Goal: Ask a question

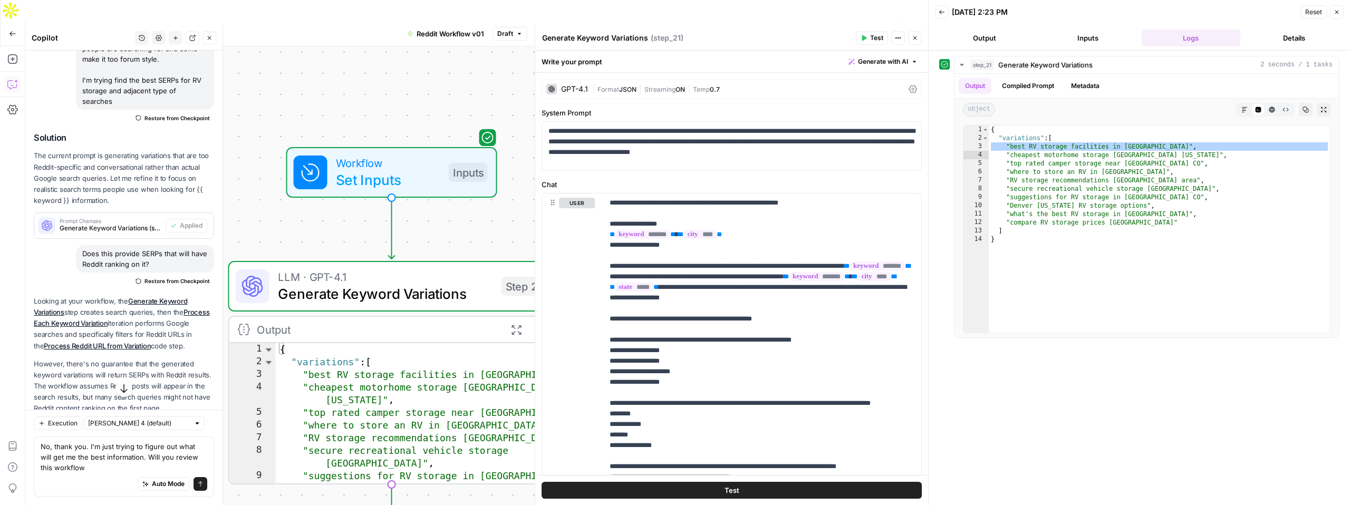
scroll to position [169, 0]
click at [752, 487] on button "Test" at bounding box center [731, 490] width 380 height 17
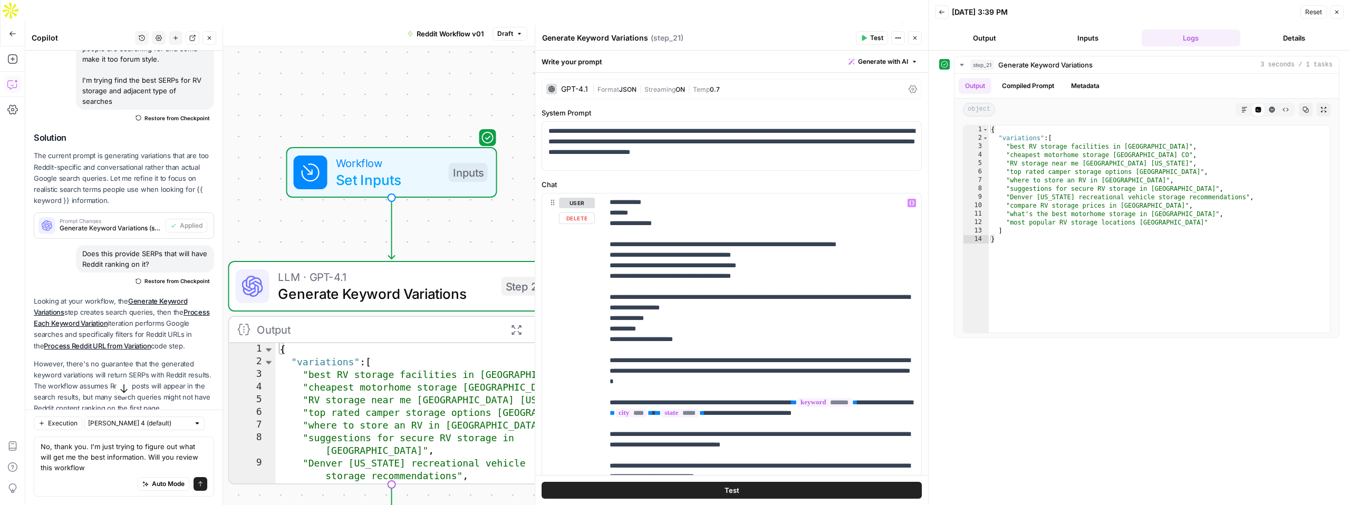
scroll to position [205, 0]
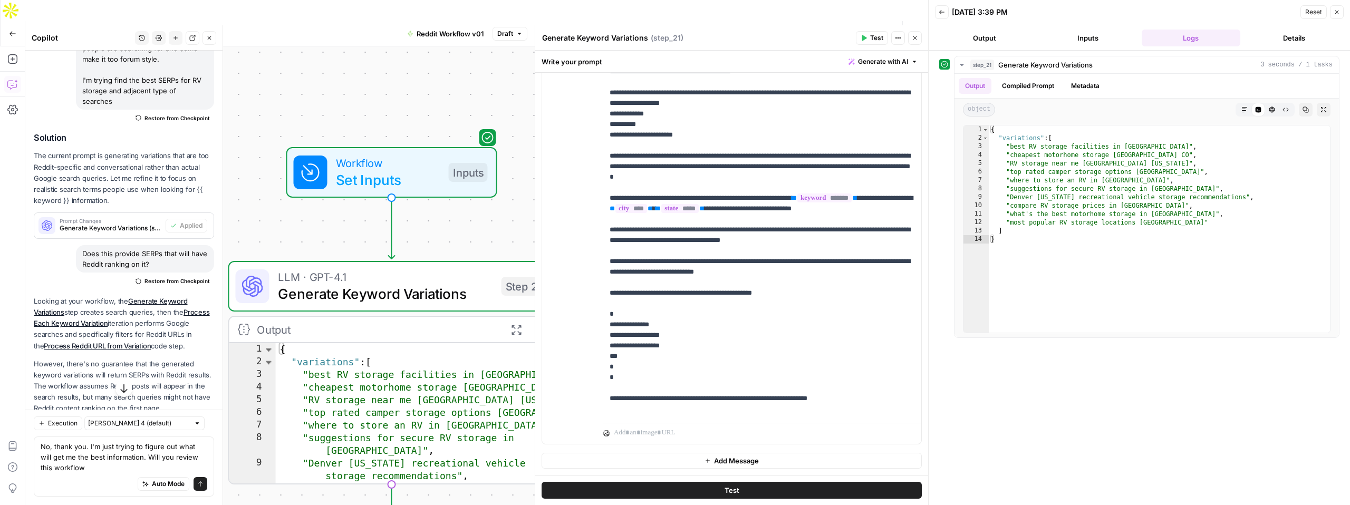
click at [725, 494] on span "Test" at bounding box center [731, 490] width 15 height 11
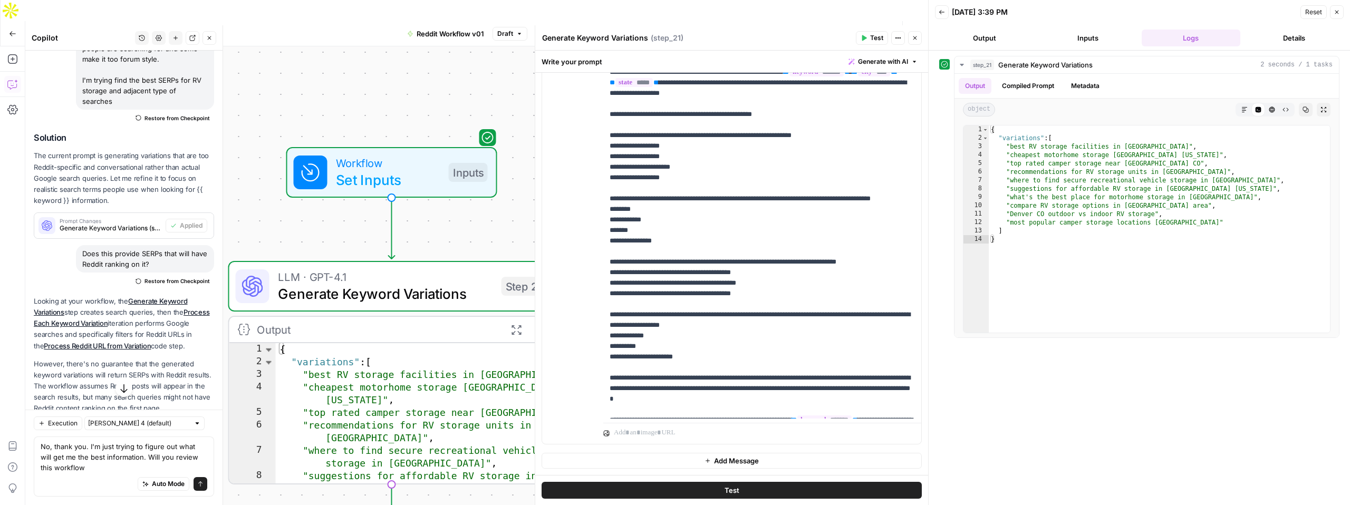
scroll to position [0, 0]
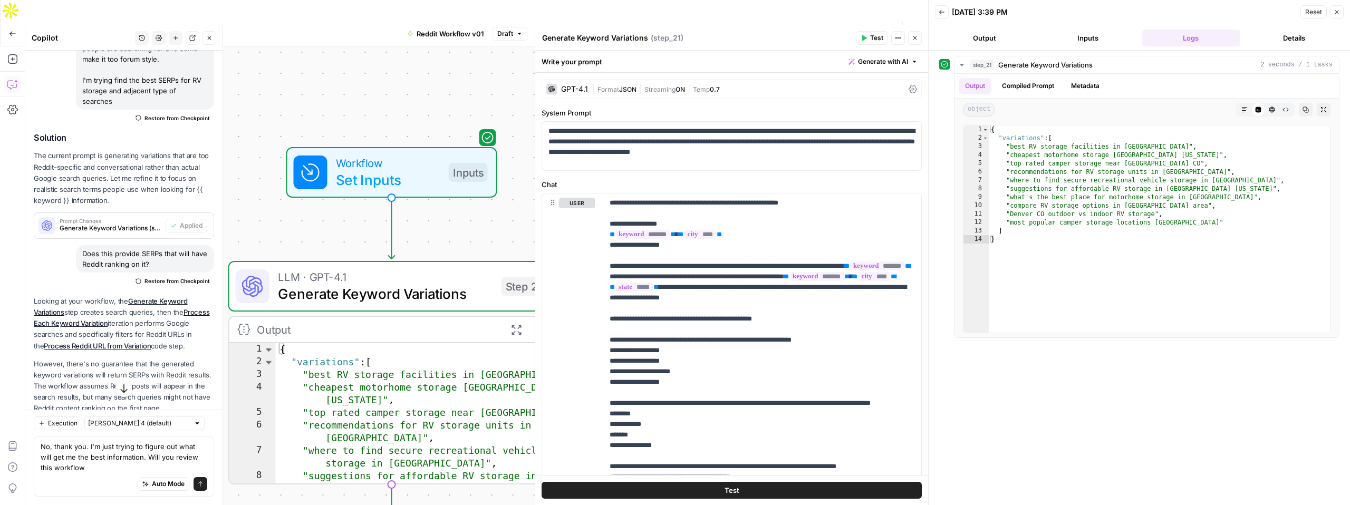
click at [1336, 13] on icon "button" at bounding box center [1336, 12] width 6 height 6
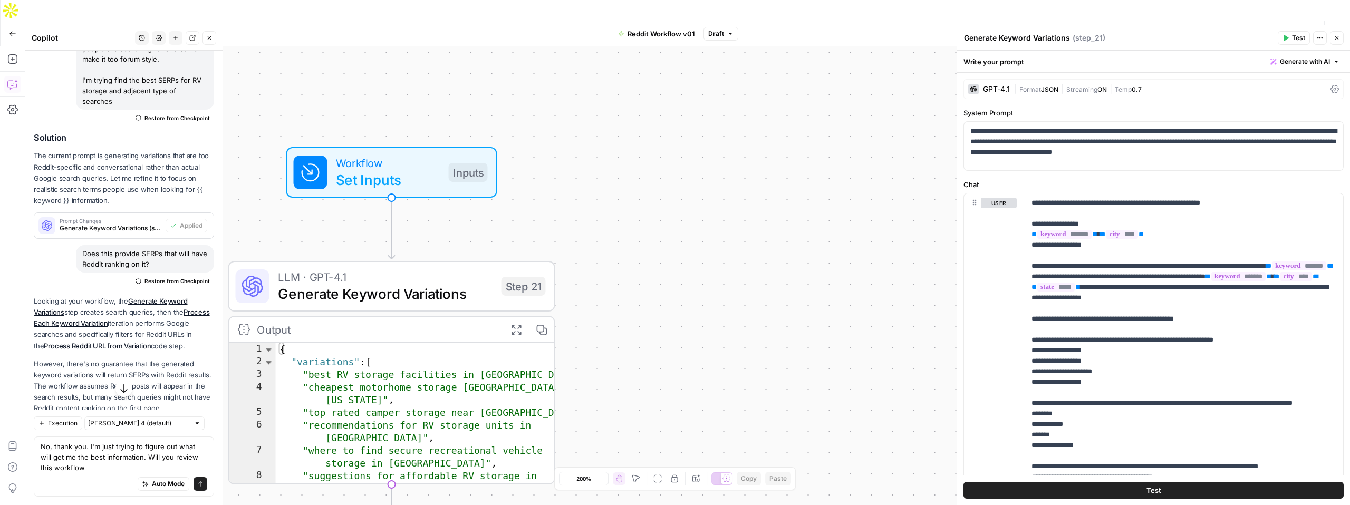
click at [1338, 43] on button "Close" at bounding box center [1337, 38] width 14 height 14
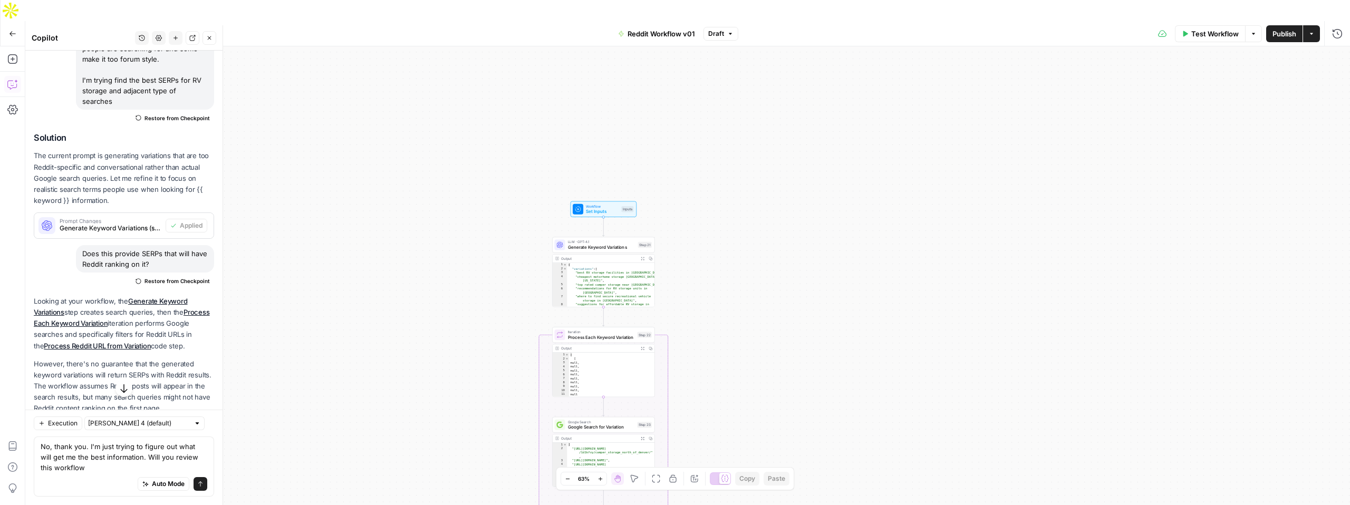
scroll to position [169, 0]
click at [104, 461] on textarea "No, thank you. I'm just trying to figure out what will get me the best informat…" at bounding box center [124, 457] width 167 height 32
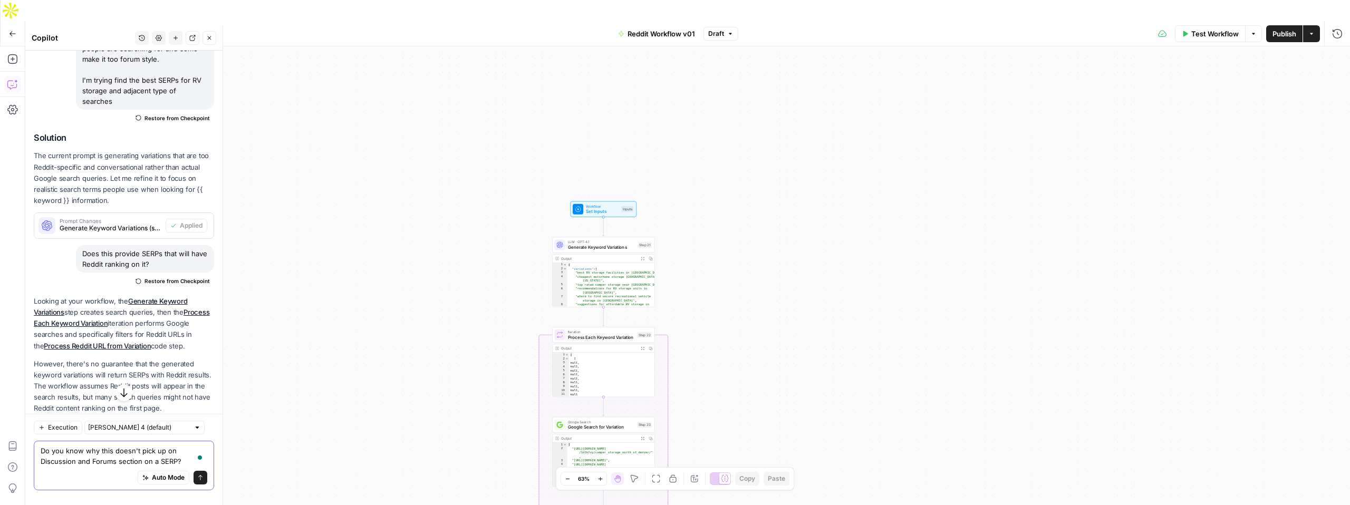
type textarea "Do you know why this doesn't pick up on Discussion and Forums section on a SERP?"
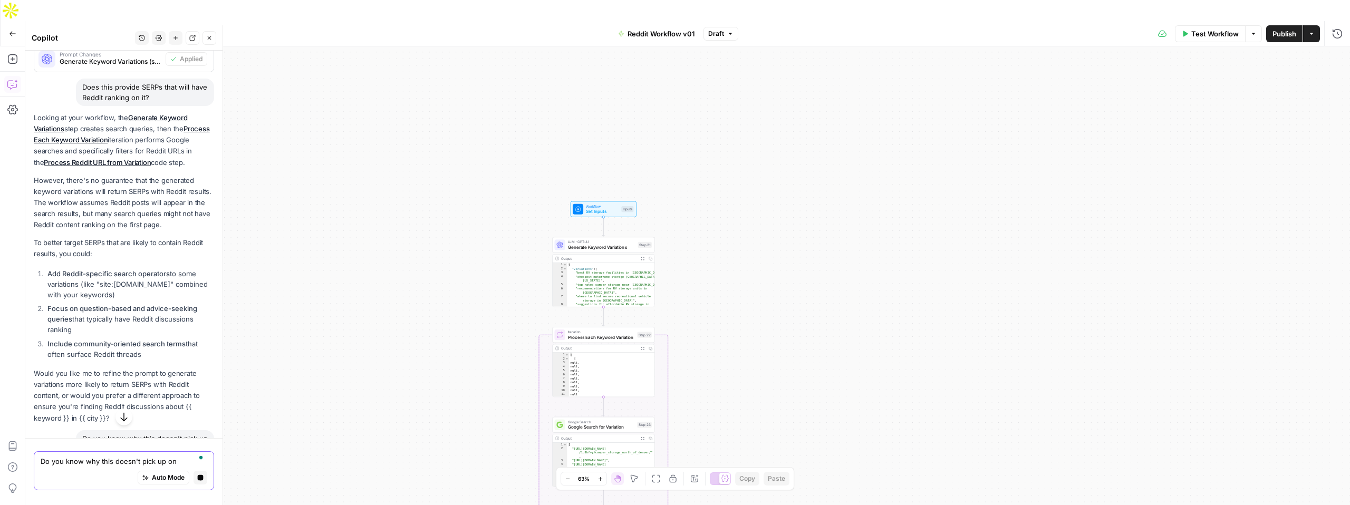
scroll to position [363, 0]
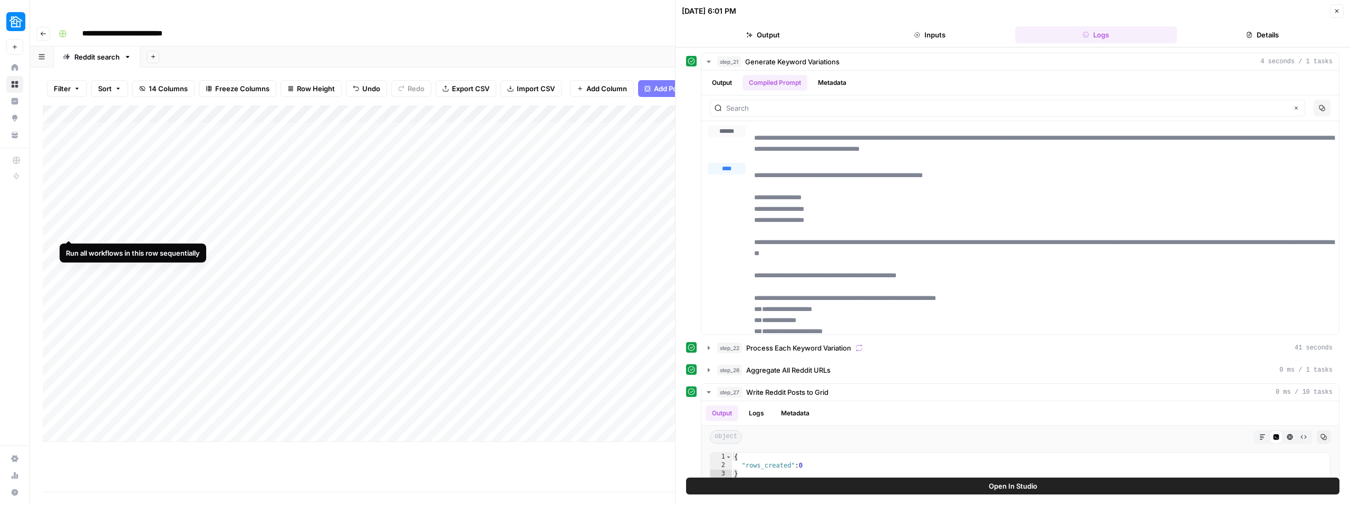
click at [66, 221] on div "Add Column" at bounding box center [359, 273] width 632 height 336
click at [351, 224] on div "Add Column" at bounding box center [359, 273] width 632 height 336
click at [353, 224] on div "Add Column" at bounding box center [359, 273] width 632 height 336
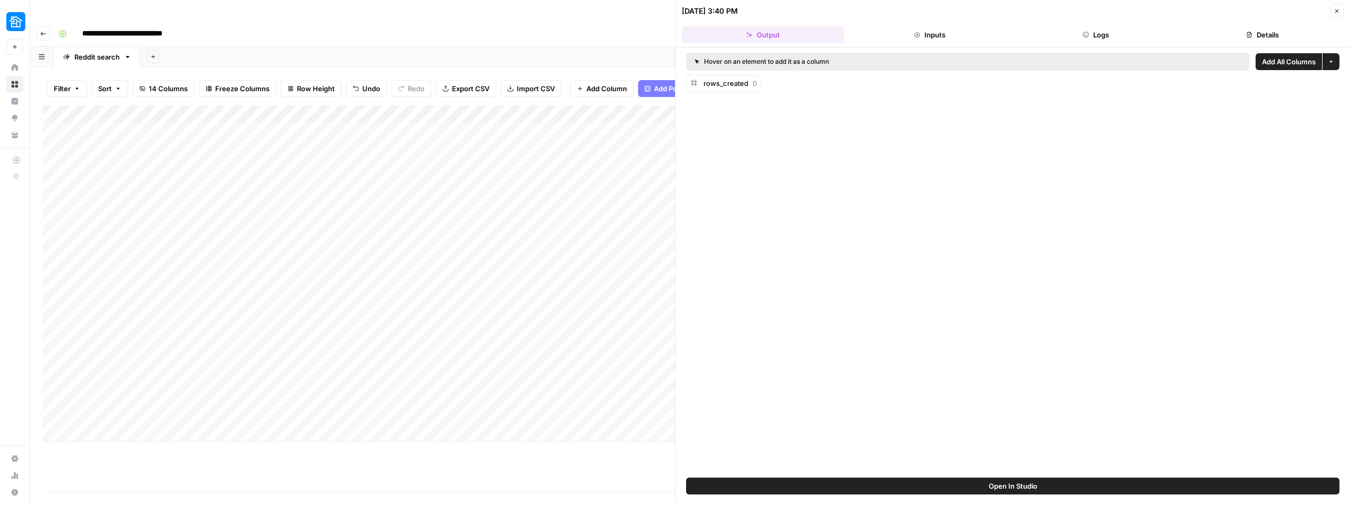
click at [1108, 35] on button "Logs" at bounding box center [1096, 34] width 162 height 17
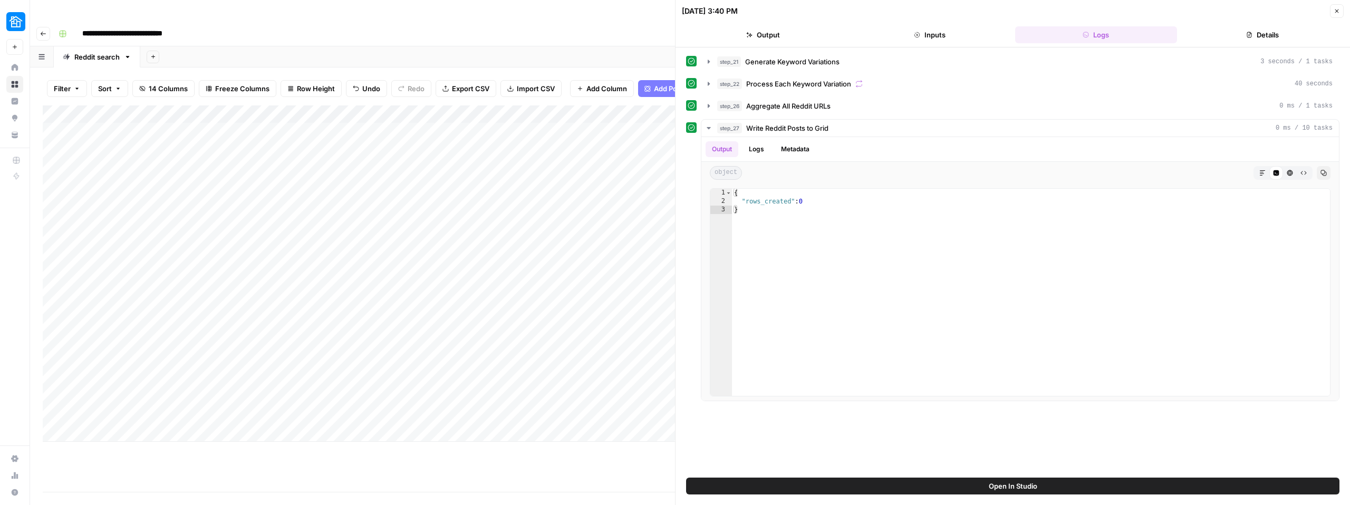
click at [766, 24] on header "[DATE] 3:40 PM Close Output Inputs Logs Details" at bounding box center [1012, 23] width 674 height 47
click at [766, 28] on button "Output" at bounding box center [763, 34] width 162 height 17
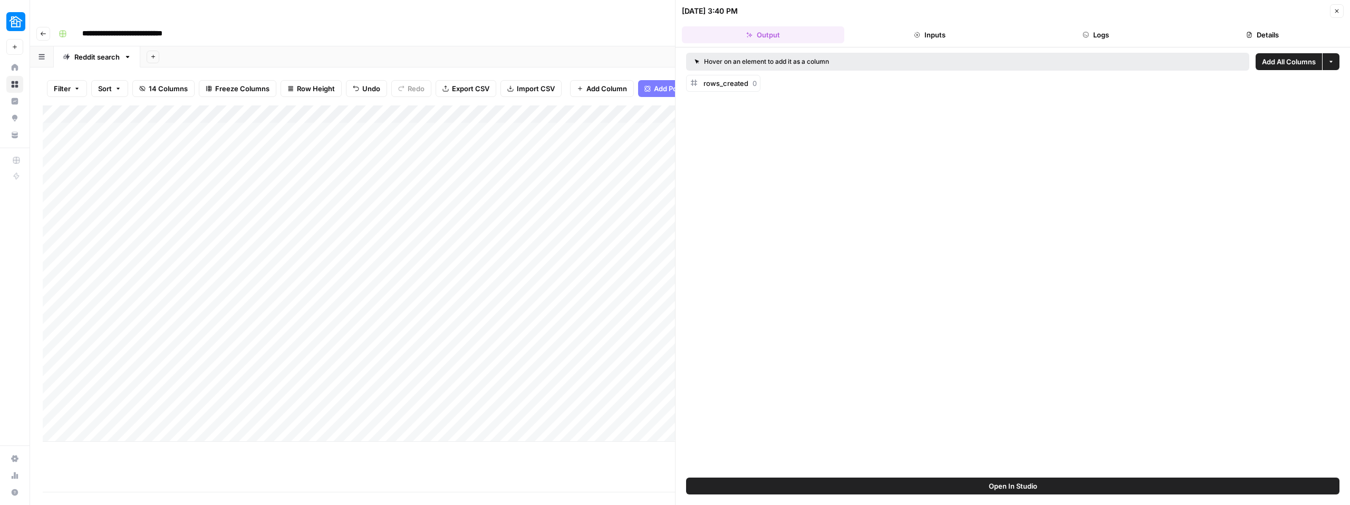
click at [1100, 37] on button "Logs" at bounding box center [1096, 34] width 162 height 17
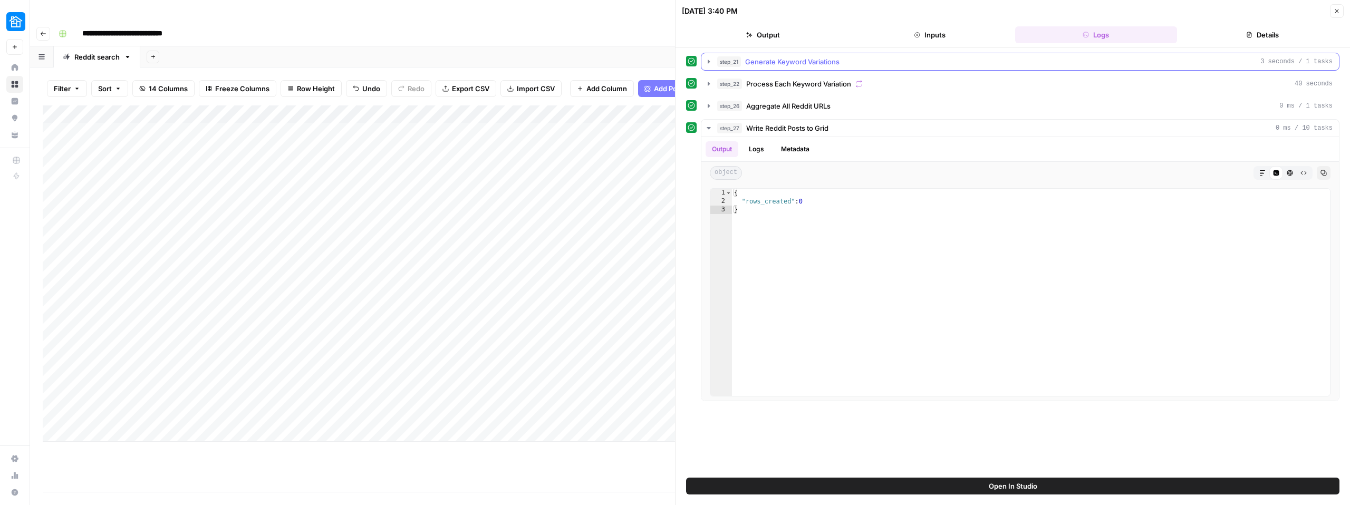
click at [807, 55] on button "step_21 Generate Keyword Variations 3 seconds / 1 tasks" at bounding box center [1019, 61] width 637 height 17
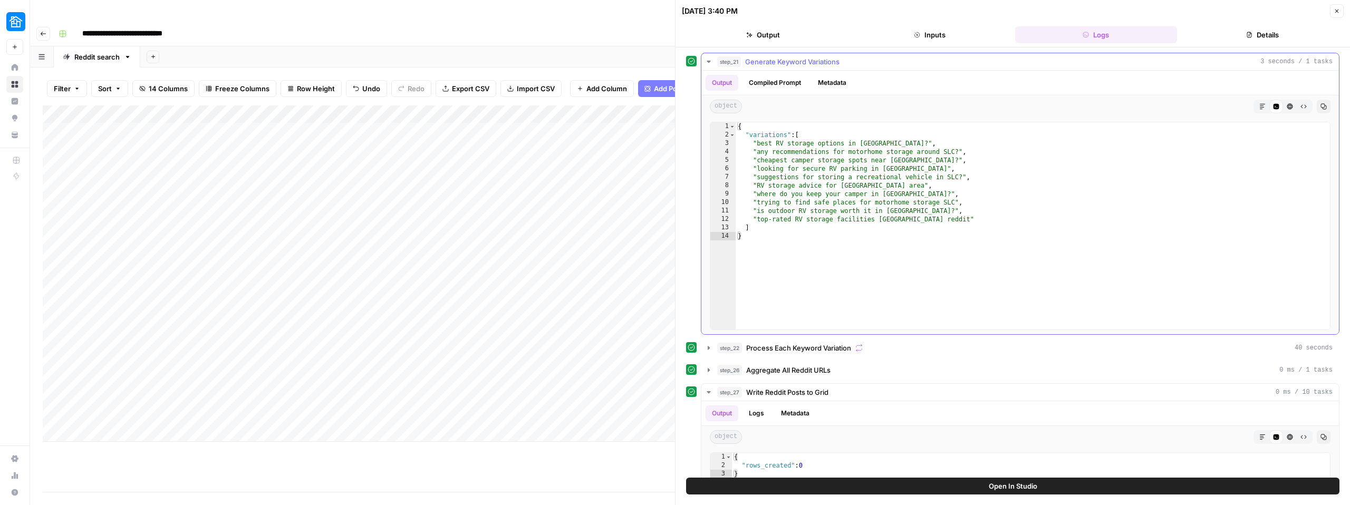
type textarea "**********"
drag, startPoint x: 756, startPoint y: 147, endPoint x: 915, endPoint y: 142, distance: 159.8
click at [915, 142] on div "{ "variations" : [ "best RV storage options in [GEOGRAPHIC_DATA]?" , "any recom…" at bounding box center [1033, 234] width 594 height 224
click at [385, 223] on div "Add Column" at bounding box center [359, 273] width 632 height 336
